Goal: Task Accomplishment & Management: Use online tool/utility

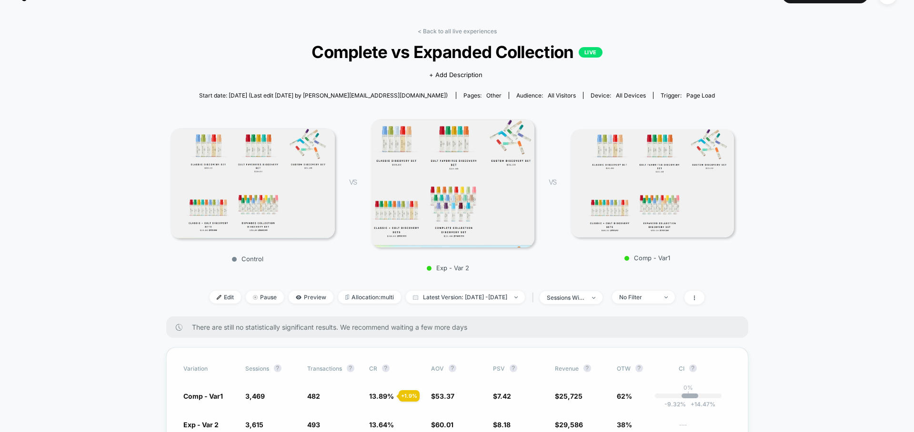
scroll to position [19, 0]
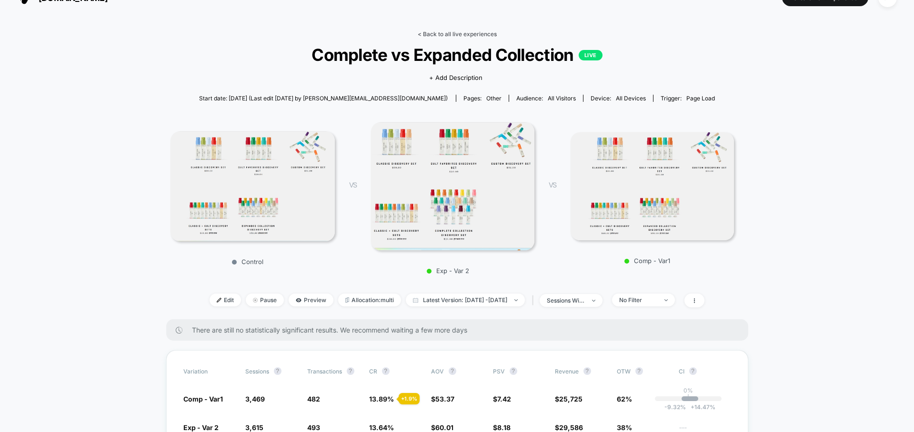
click at [449, 33] on link "< Back to all live experiences" at bounding box center [457, 33] width 79 height 7
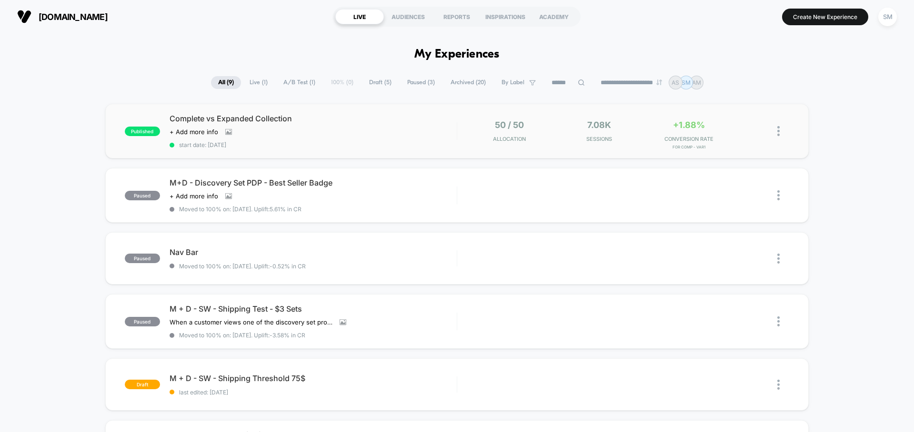
click at [779, 131] on img at bounding box center [778, 131] width 2 height 10
click at [716, 121] on div "Pause" at bounding box center [730, 120] width 86 height 21
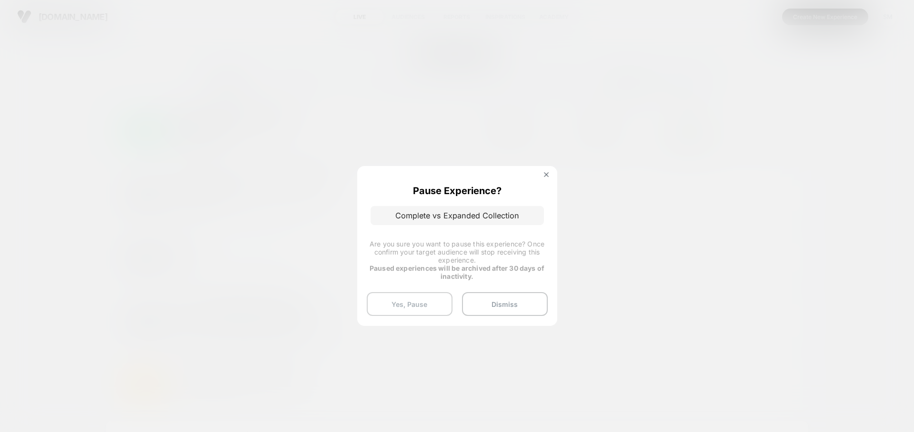
click at [437, 303] on button "Yes, Pause" at bounding box center [410, 304] width 86 height 24
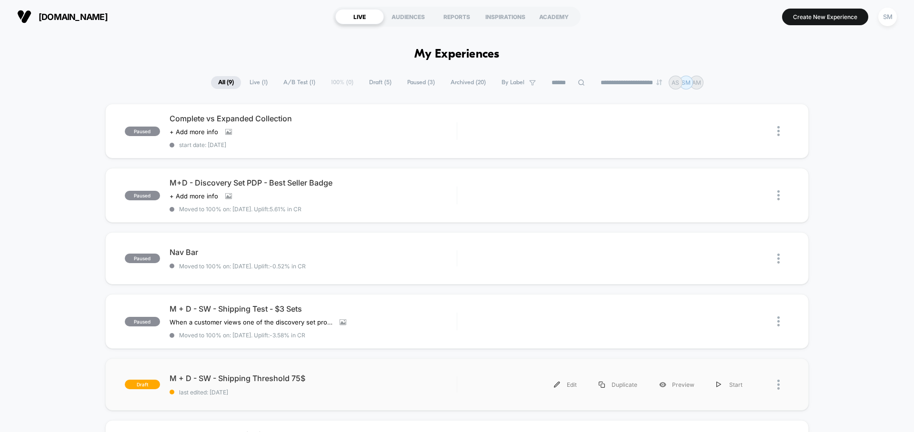
click at [215, 369] on div "draft M + D - SW - Shipping Threshold 75$ last edited: [DATE] Edit Duplicate Pr…" at bounding box center [457, 385] width 704 height 52
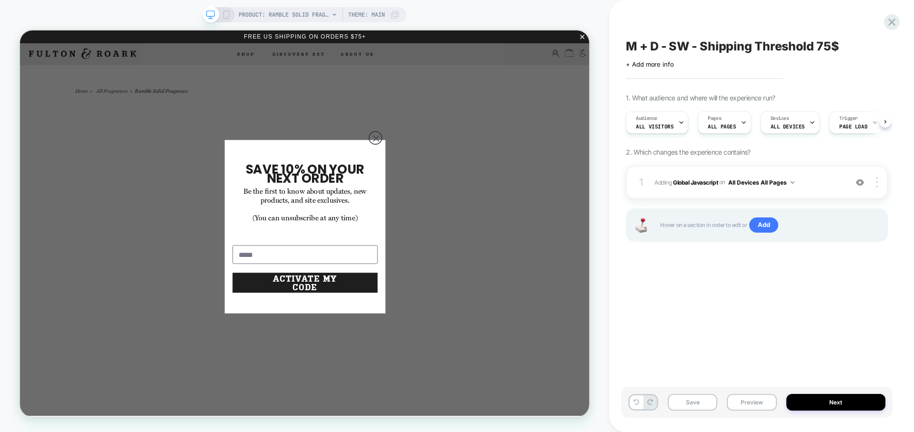
scroll to position [0, 0]
click at [841, 399] on button "Next" at bounding box center [835, 402] width 99 height 17
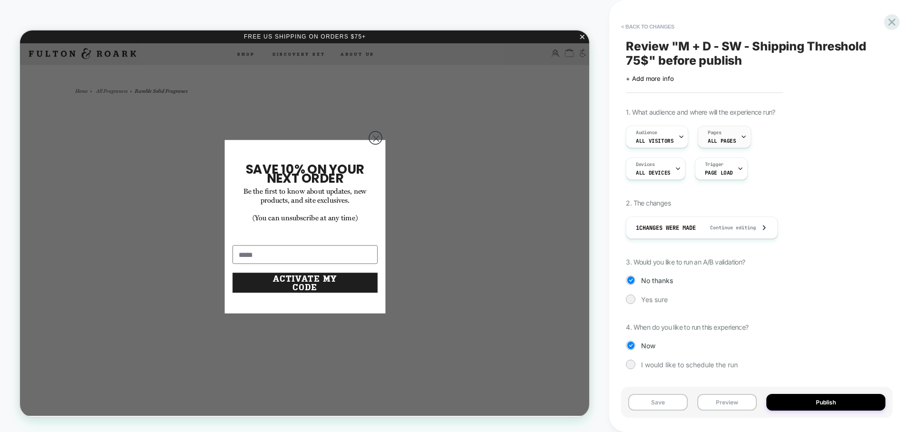
click at [733, 137] on div "Pages ALL PAGES" at bounding box center [721, 136] width 47 height 21
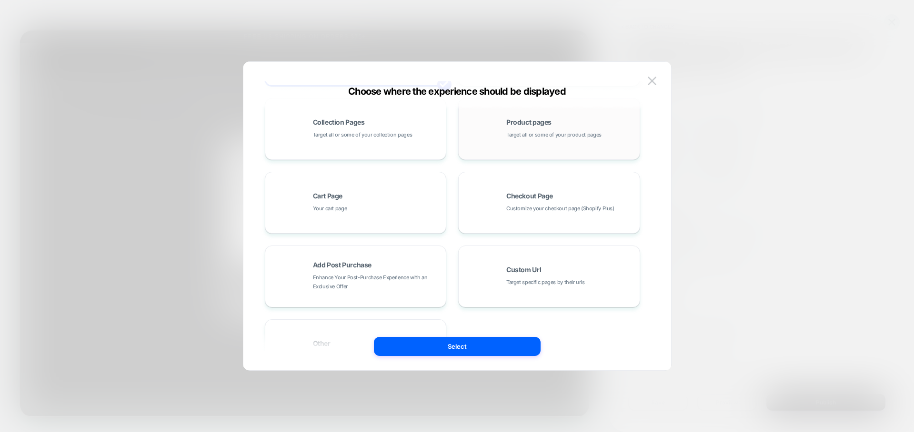
scroll to position [144, 0]
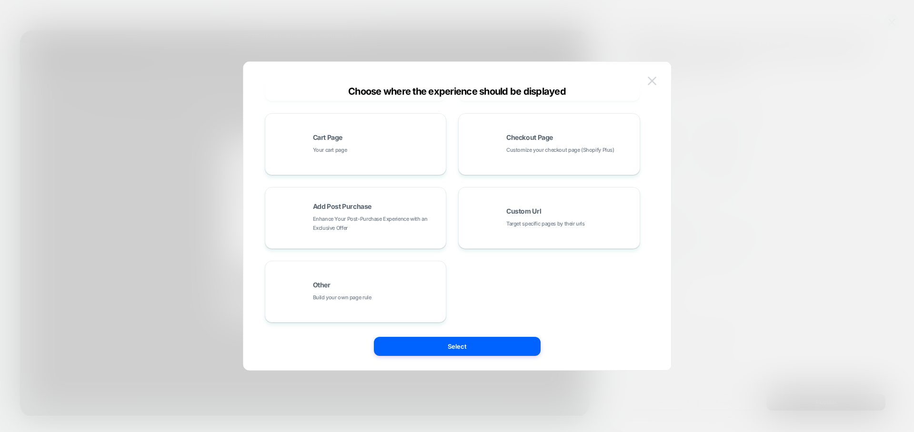
click at [653, 82] on img at bounding box center [652, 81] width 9 height 8
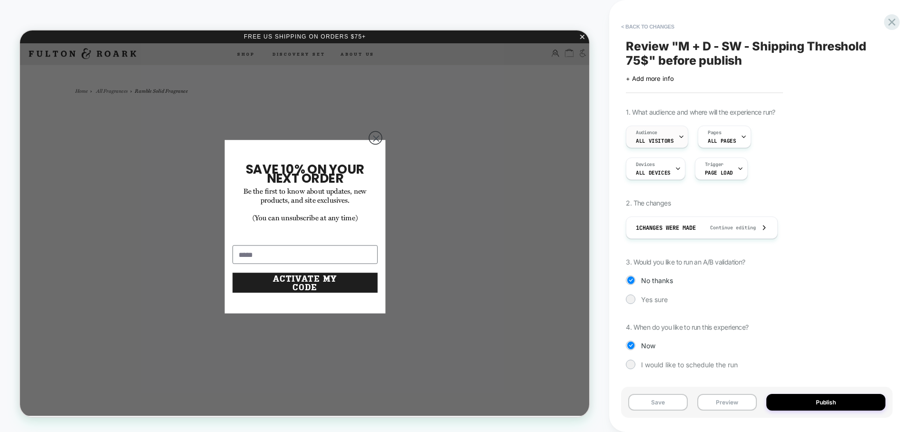
click at [654, 144] on div "Audience All Visitors" at bounding box center [654, 136] width 57 height 21
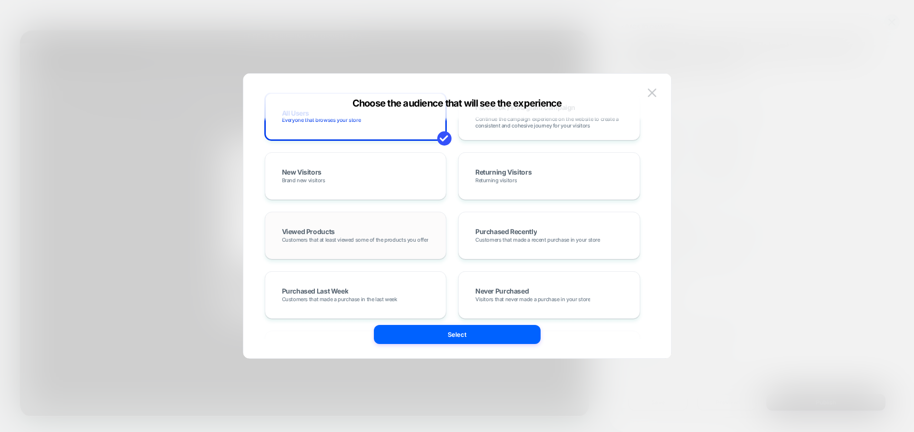
scroll to position [0, 0]
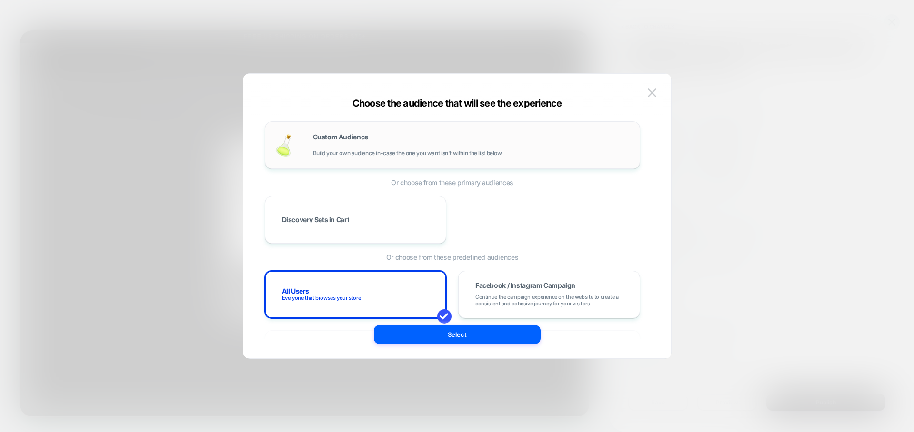
click at [447, 135] on div "Custom Audience Build your own audience in-case the one you want isn't within t…" at bounding box center [471, 145] width 317 height 23
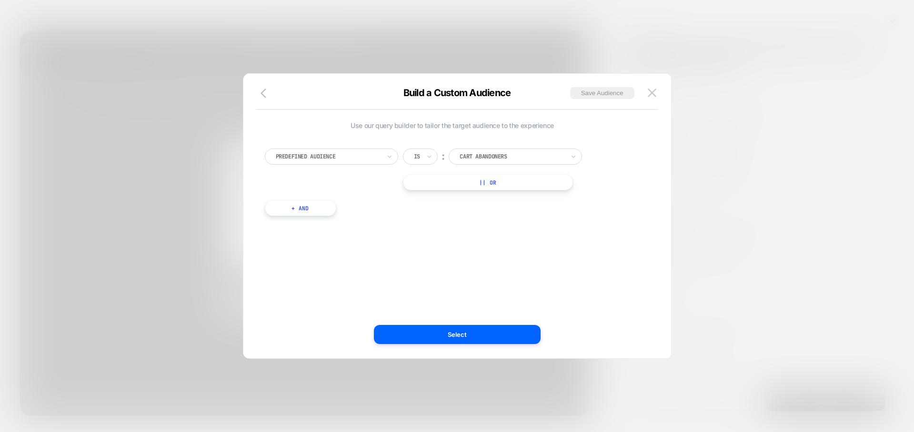
click at [372, 160] on div at bounding box center [328, 156] width 105 height 9
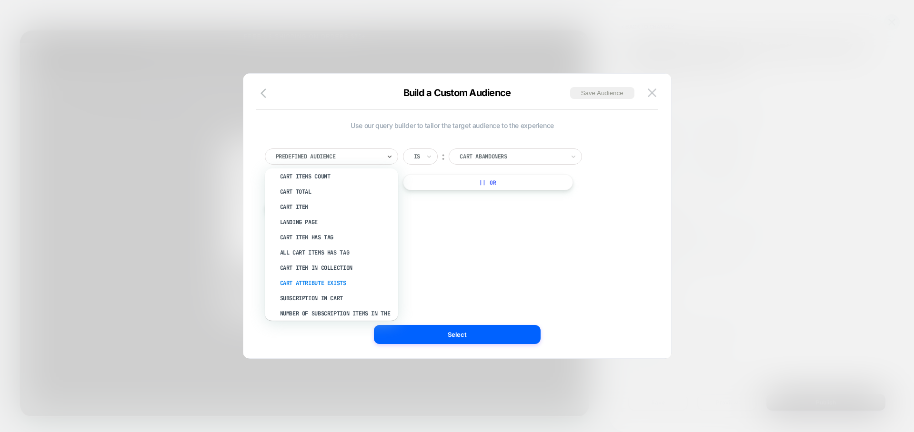
scroll to position [127, 0]
click at [313, 218] on div "Landing Page" at bounding box center [336, 222] width 124 height 15
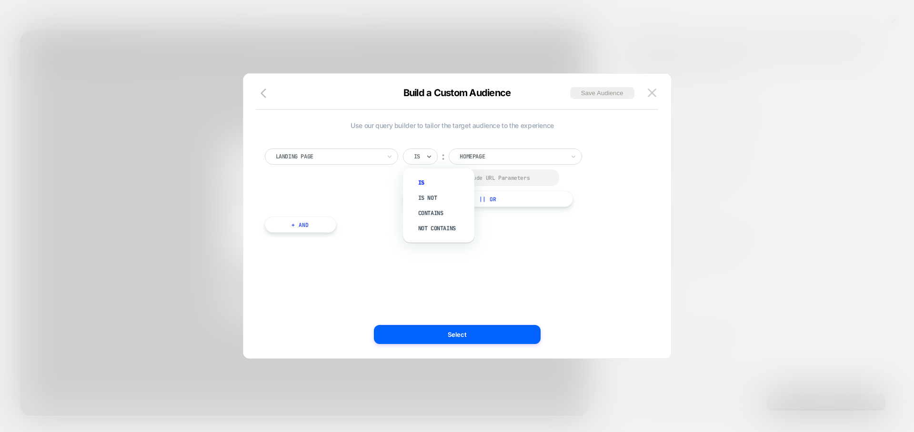
click at [409, 155] on div "Is" at bounding box center [420, 157] width 35 height 16
click at [419, 191] on div "Is not" at bounding box center [443, 197] width 62 height 15
click at [537, 155] on div at bounding box center [524, 156] width 105 height 9
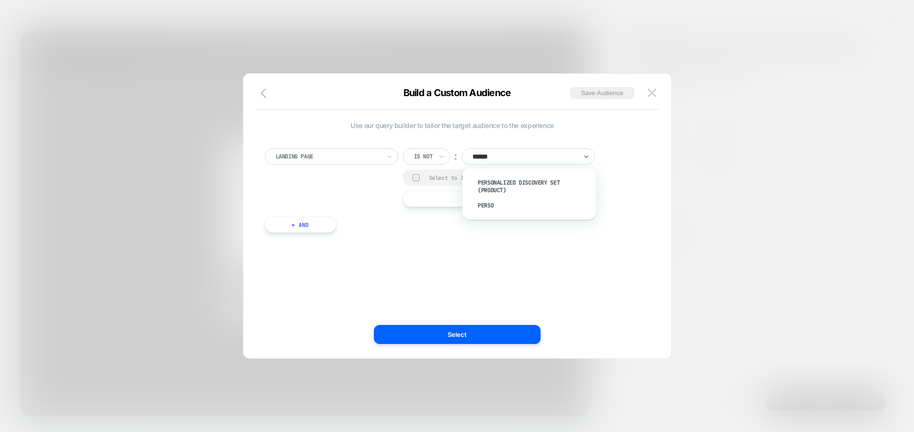
type input "*******"
click at [565, 190] on div "personalized discovery set (Product)" at bounding box center [534, 186] width 124 height 23
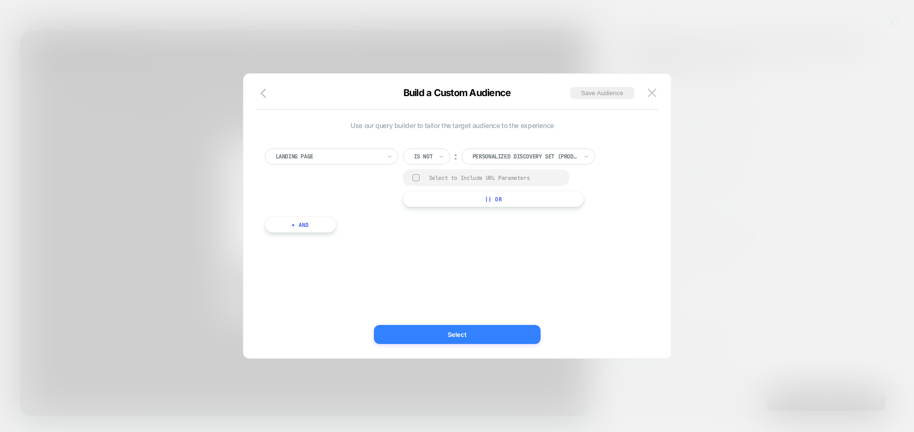
click at [474, 327] on button "Select" at bounding box center [457, 334] width 167 height 19
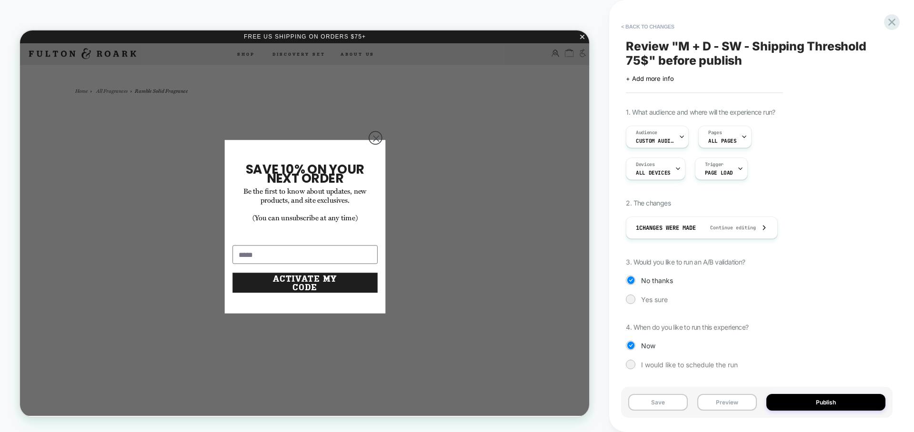
click at [654, 305] on div "1. What audience and where will the experience run? Audience Custom Audience Pa…" at bounding box center [757, 246] width 262 height 276
click at [658, 298] on span "Yes sure" at bounding box center [654, 300] width 27 height 8
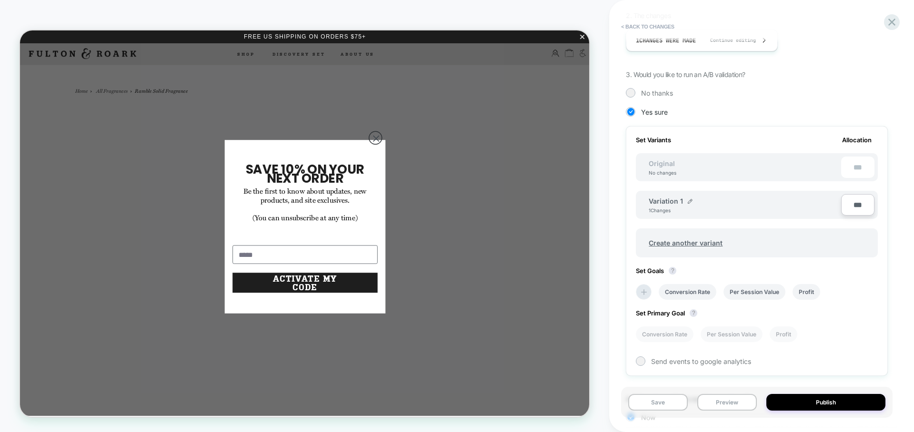
scroll to position [259, 0]
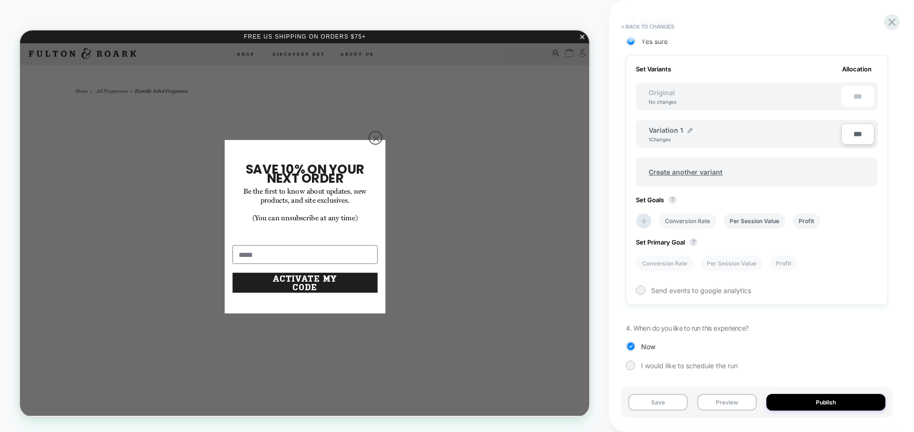
click at [702, 220] on li "Conversion Rate" at bounding box center [688, 221] width 58 height 16
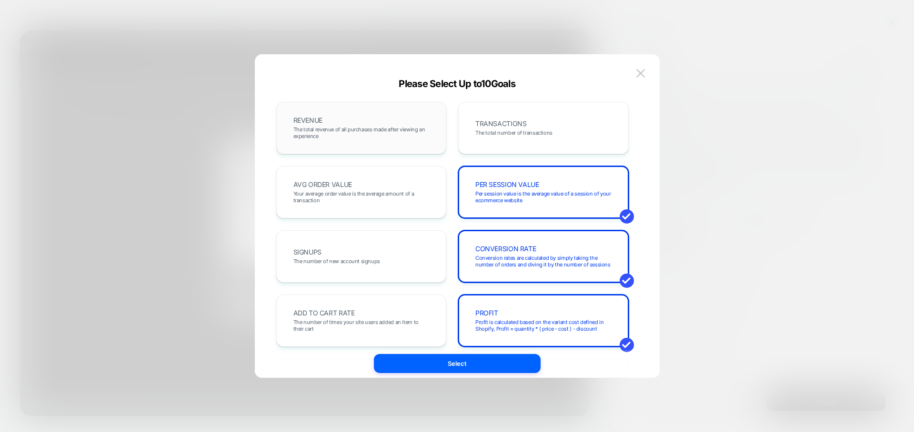
click at [386, 134] on span "The total revenue of all purchases made after viewing an experience" at bounding box center [361, 132] width 136 height 13
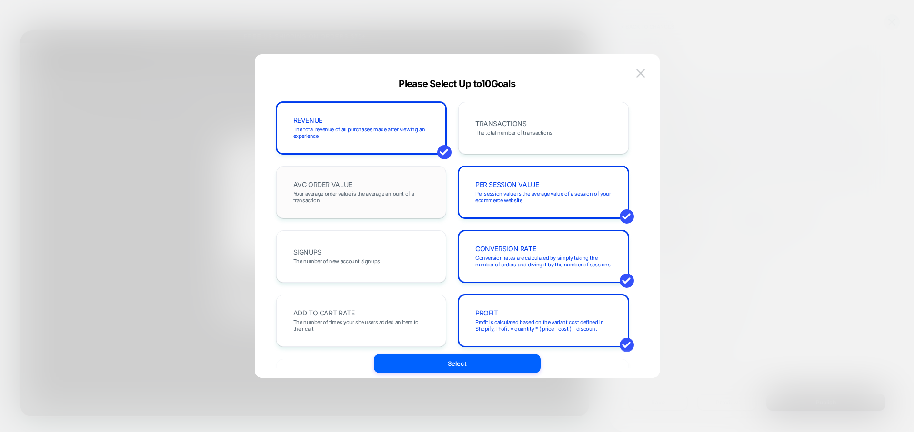
click at [382, 187] on div "AVG ORDER VALUE Your average order value is the average amount of a transaction" at bounding box center [361, 192] width 150 height 32
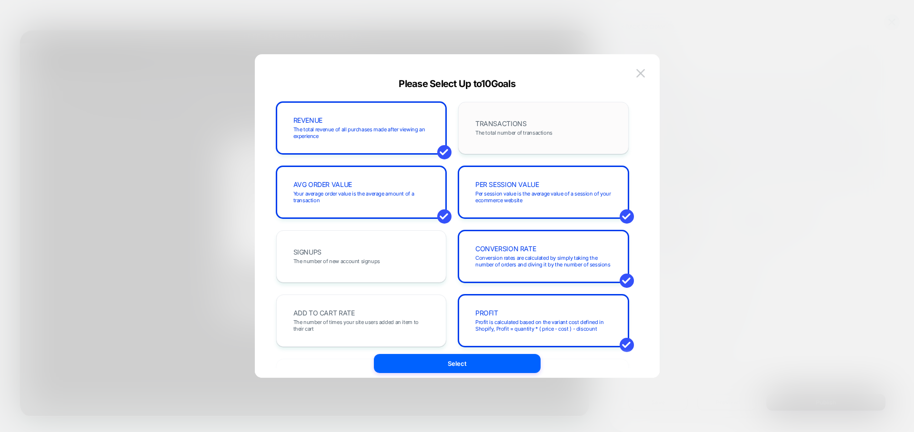
click at [555, 118] on div "TRANSACTIONS The total number of transactions" at bounding box center [543, 128] width 150 height 32
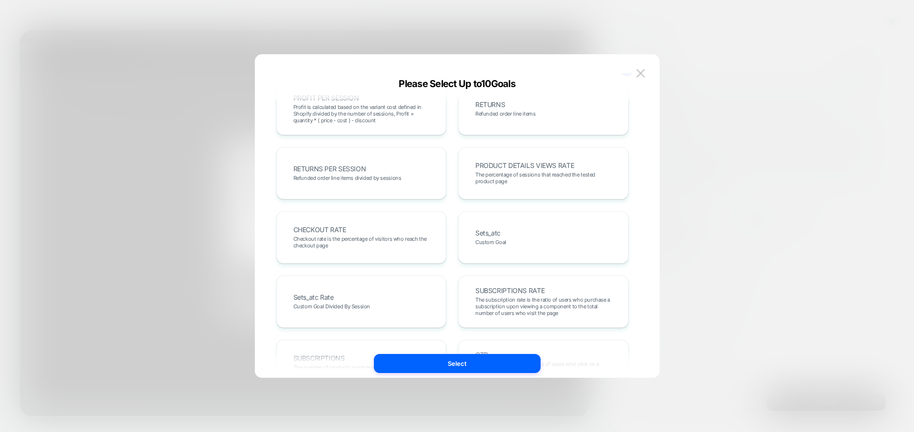
scroll to position [278, 0]
click at [367, 223] on div "CHECKOUT RATE Checkout rate is the percentage of visitors who reach the checkou…" at bounding box center [361, 236] width 150 height 32
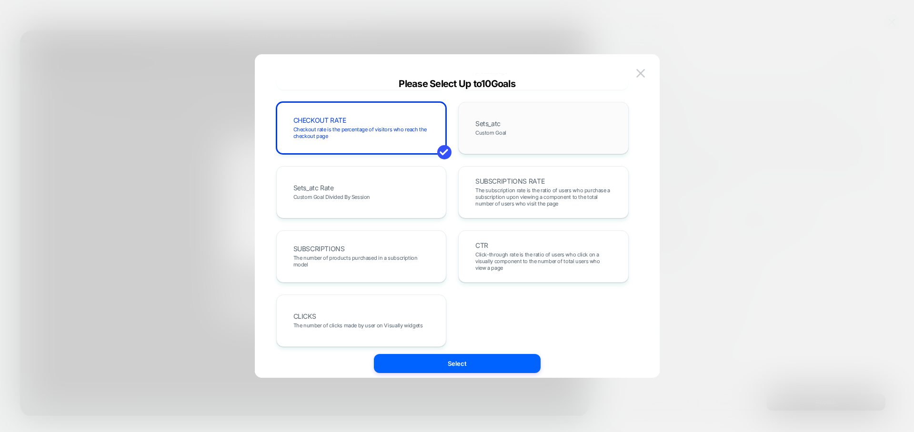
scroll to position [393, 0]
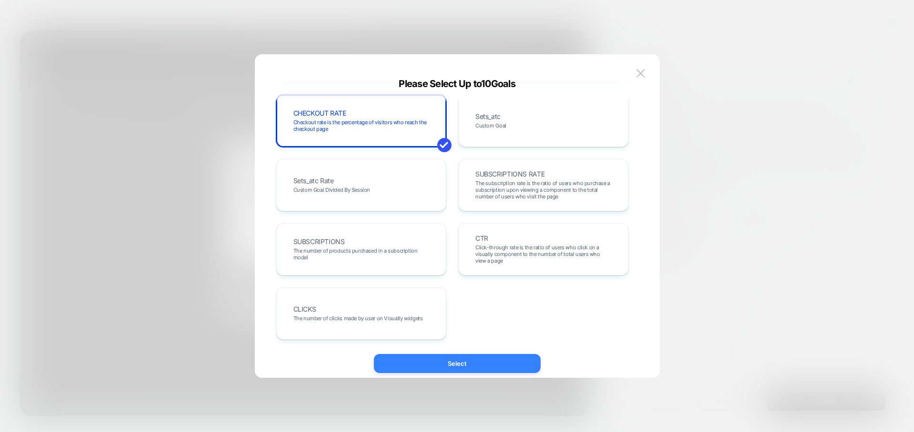
click at [474, 362] on button "Select" at bounding box center [457, 363] width 167 height 19
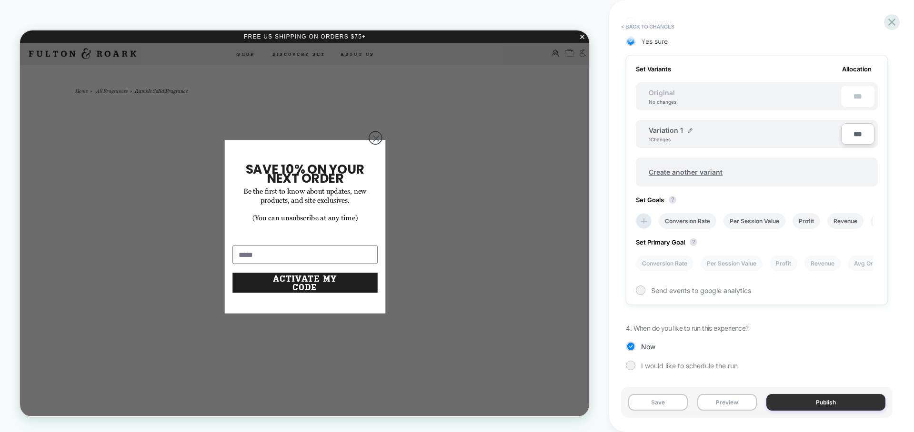
click at [834, 408] on button "Publish" at bounding box center [825, 402] width 119 height 17
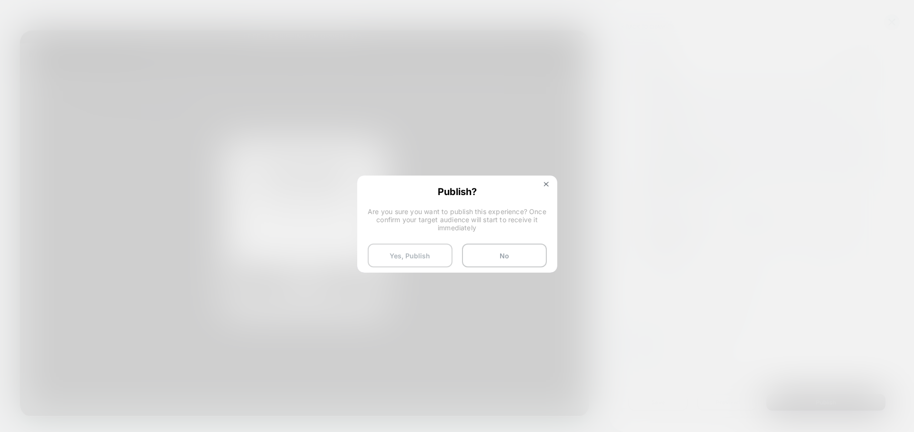
click at [400, 255] on button "Yes, Publish" at bounding box center [410, 256] width 85 height 24
